Goal: Obtain resource: Obtain resource

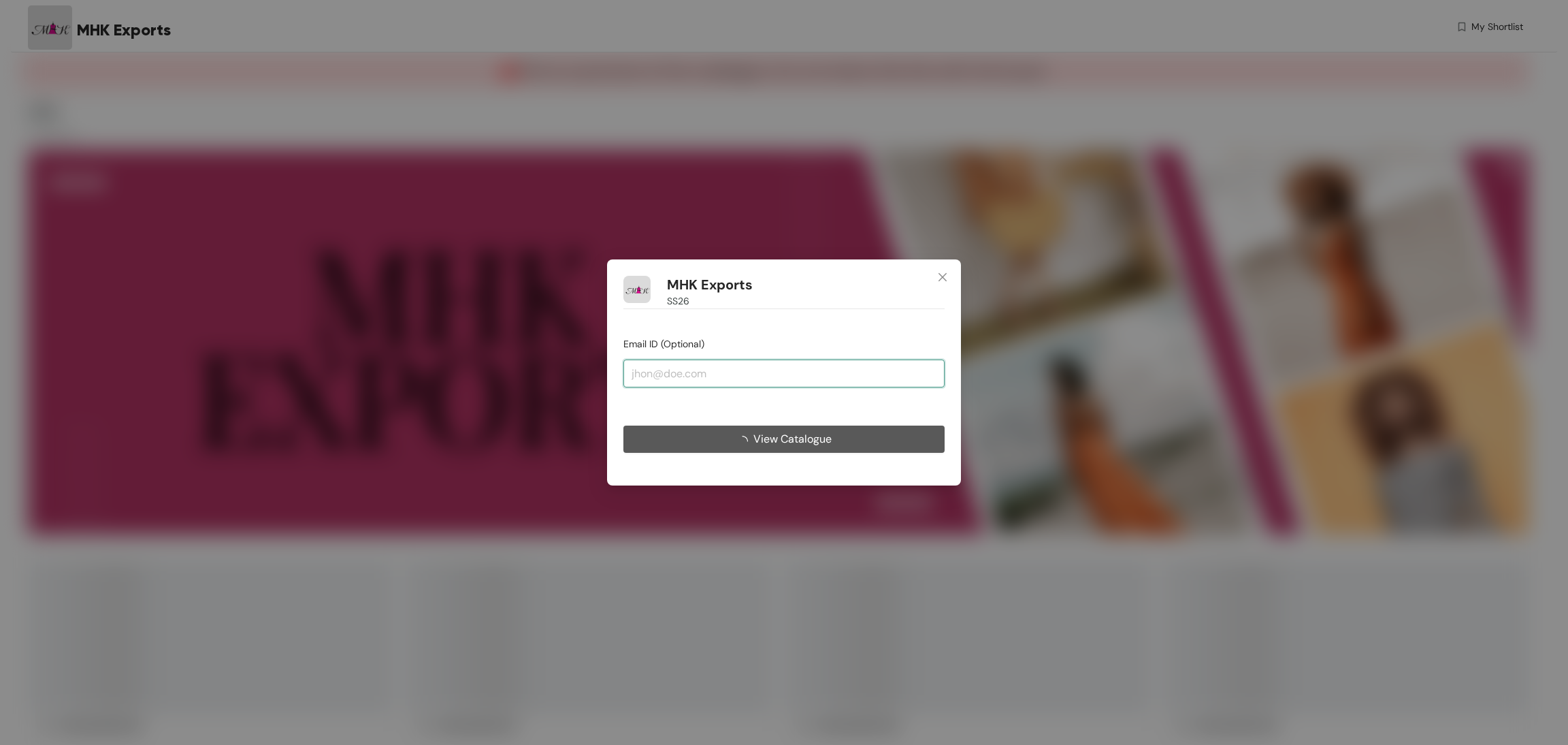
drag, startPoint x: 0, startPoint y: 0, endPoint x: 757, endPoint y: 388, distance: 850.6
click at [745, 371] on input "email" at bounding box center [784, 373] width 321 height 27
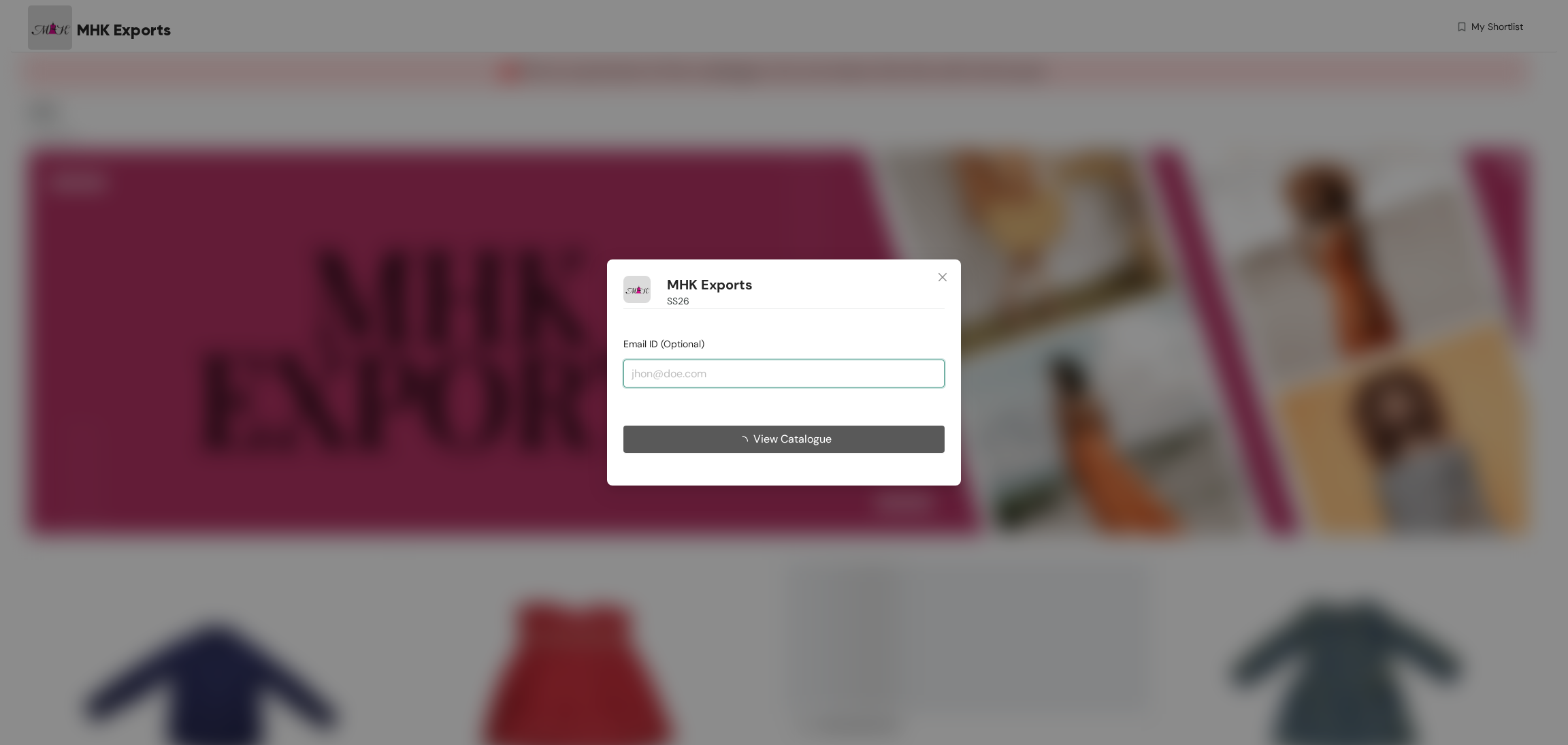
type input "[EMAIL_ADDRESS][DOMAIN_NAME]"
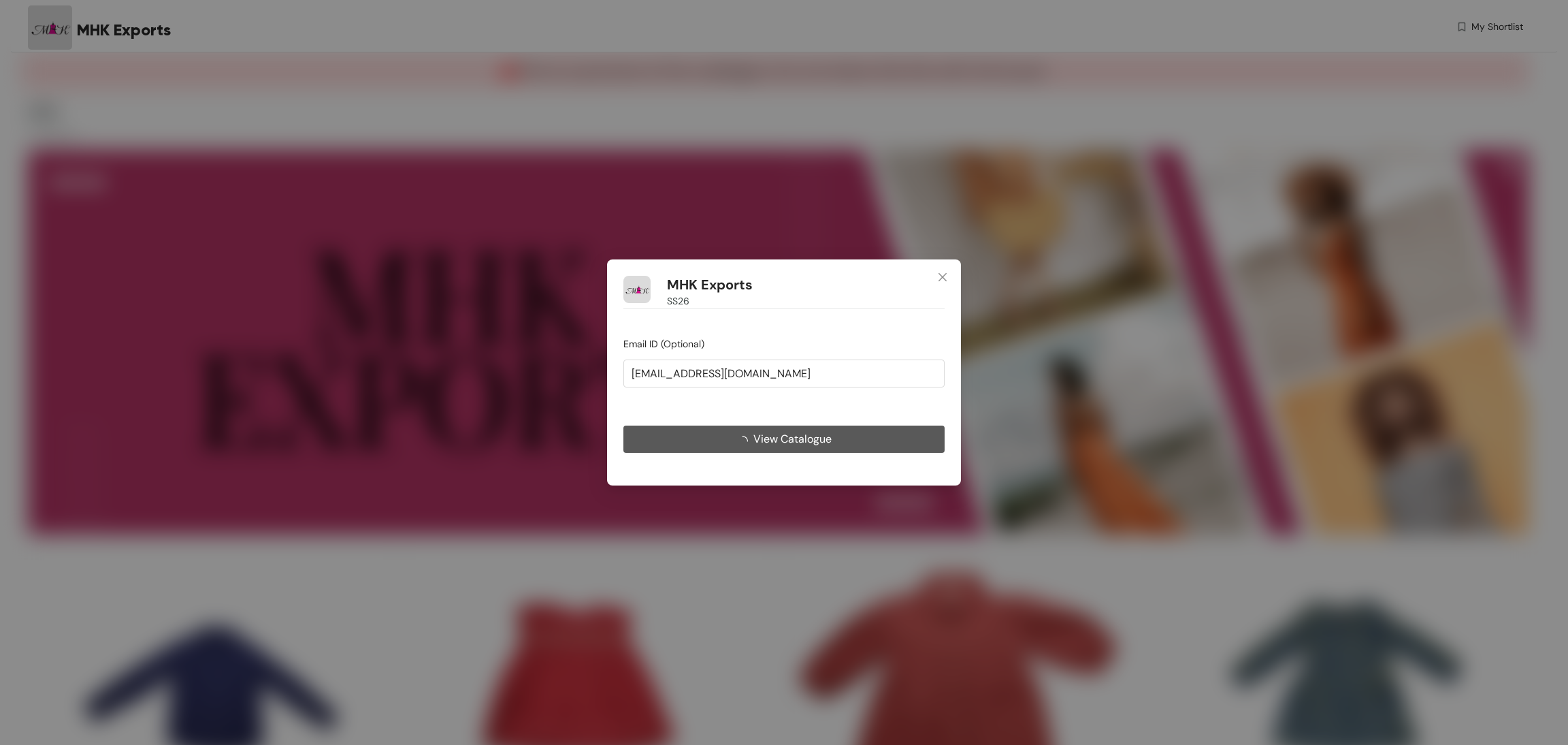
click at [749, 439] on span "loading" at bounding box center [745, 440] width 16 height 11
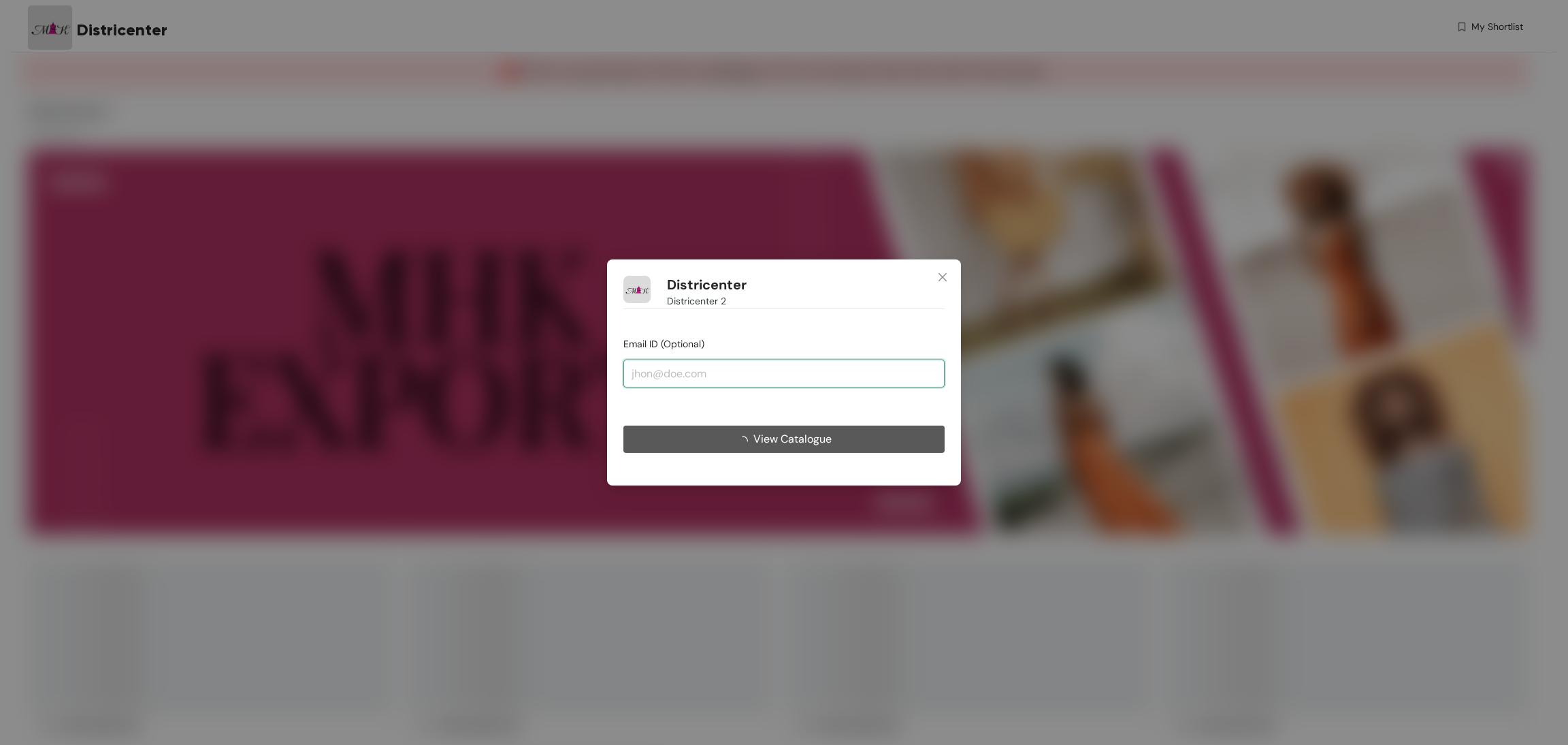
click at [803, 365] on input "email" at bounding box center [784, 373] width 321 height 27
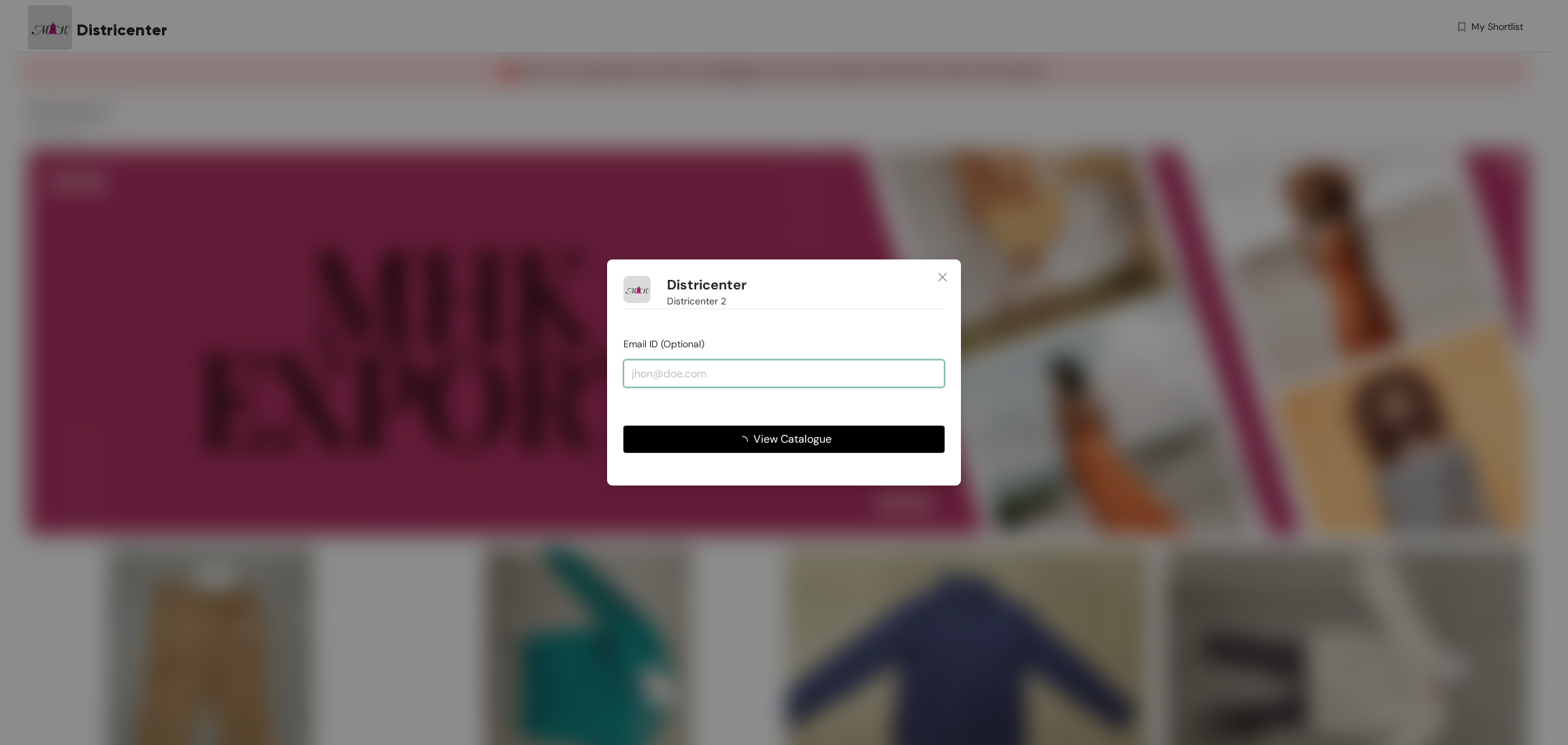
type input "[EMAIL_ADDRESS][DOMAIN_NAME]"
click at [798, 450] on button "View Catalogue" at bounding box center [784, 439] width 321 height 27
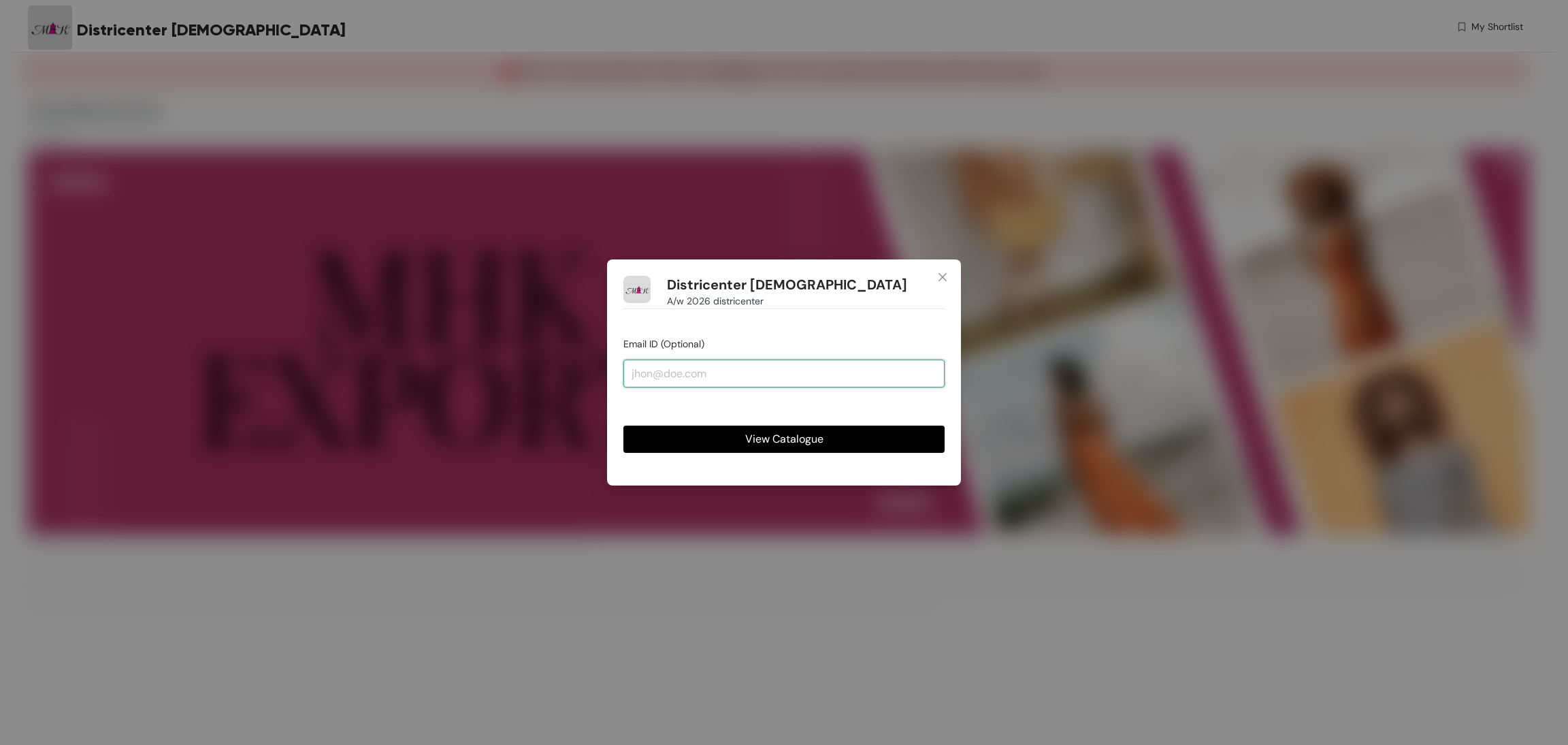
click at [716, 379] on input "email" at bounding box center [784, 373] width 321 height 27
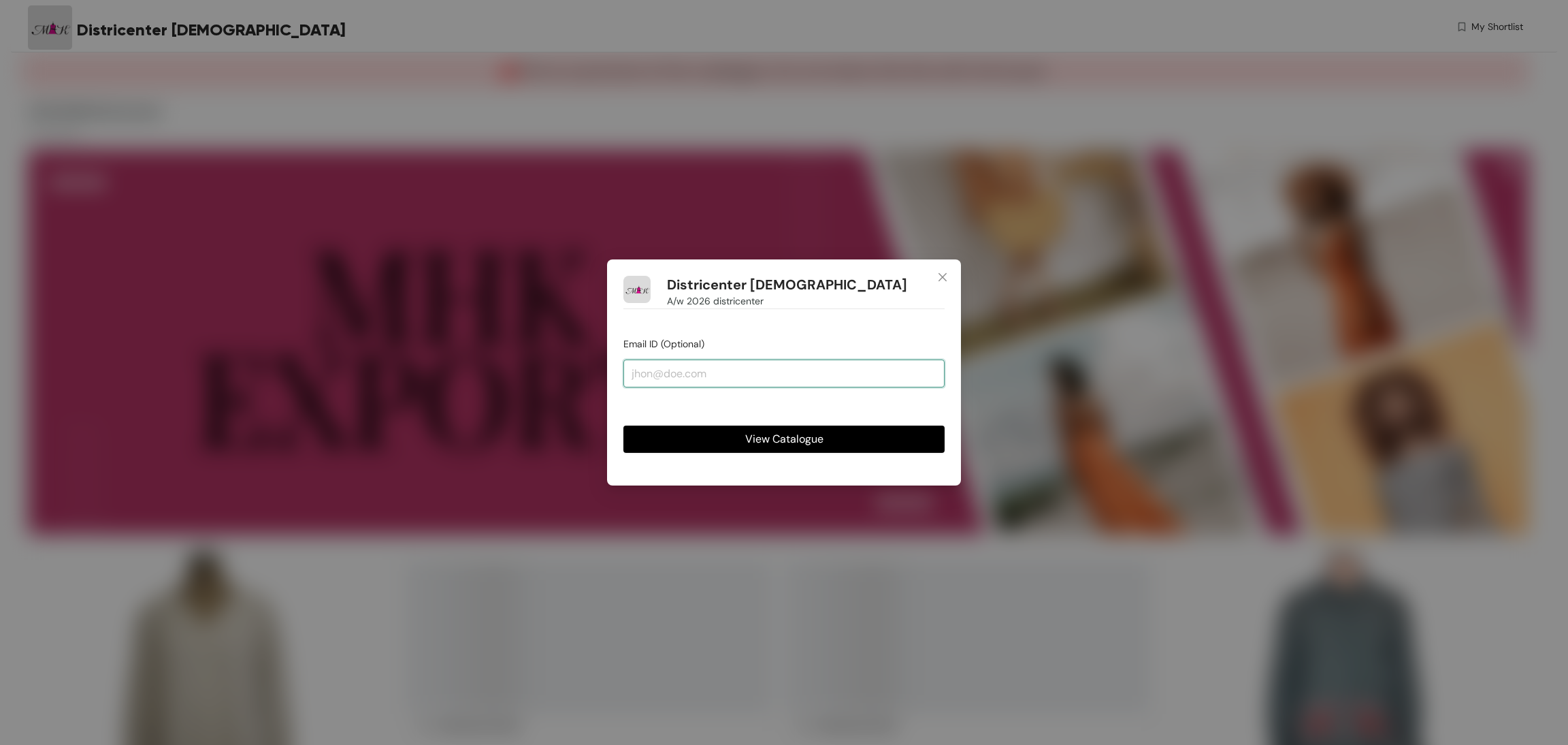
type input "[EMAIL_ADDRESS][DOMAIN_NAME]"
click at [715, 434] on button "View Catalogue" at bounding box center [784, 439] width 321 height 27
